Goal: Find specific page/section

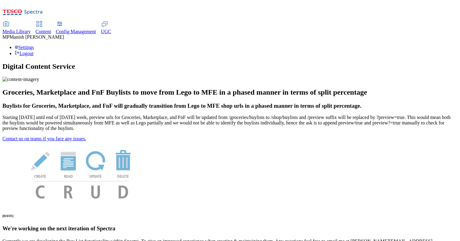
click at [31, 29] on span "Media Library" at bounding box center [16, 31] width 28 height 5
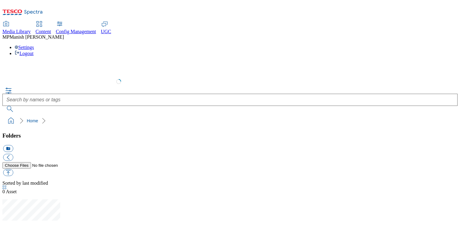
select select "flare-test"
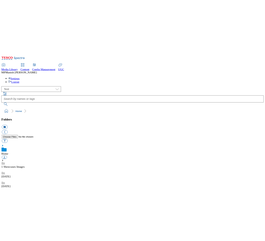
scroll to position [0, 0]
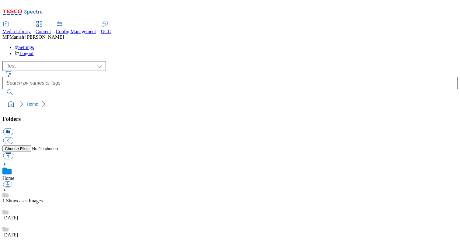
click at [44, 221] on div "[DATE]" at bounding box center [230, 229] width 456 height 17
